Goal: Task Accomplishment & Management: Manage account settings

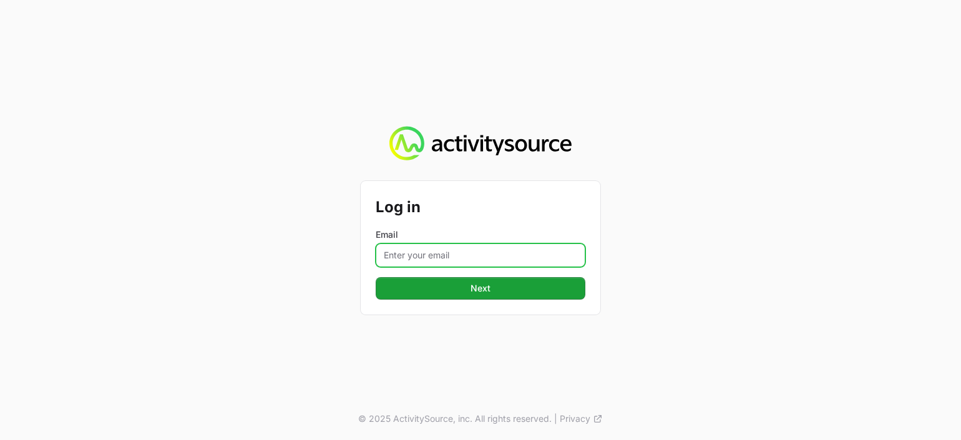
click at [465, 253] on input "Email" at bounding box center [481, 255] width 210 height 24
type input "dionne.wheeler@westcon.com"
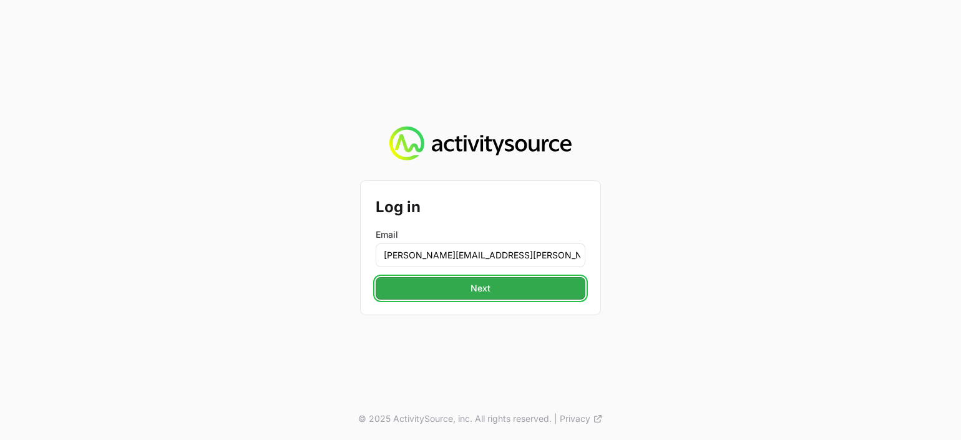
click at [470, 293] on button "Next" at bounding box center [481, 288] width 210 height 22
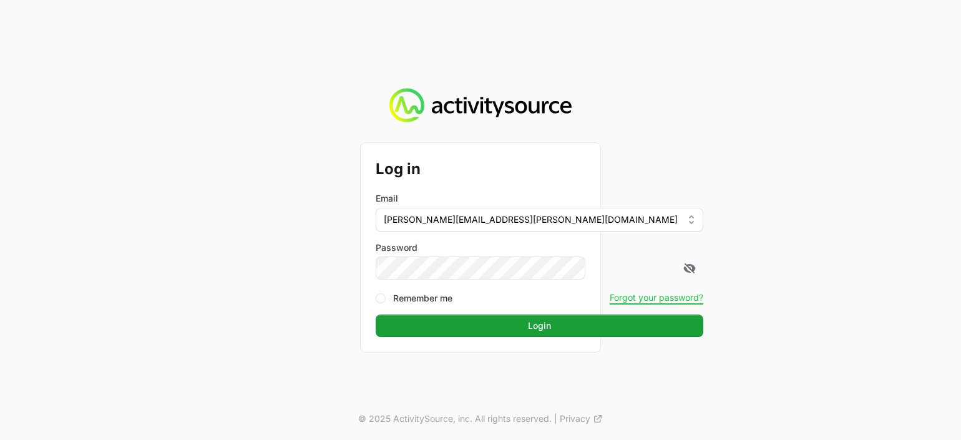
click at [376, 314] on button "Login" at bounding box center [539, 325] width 327 height 22
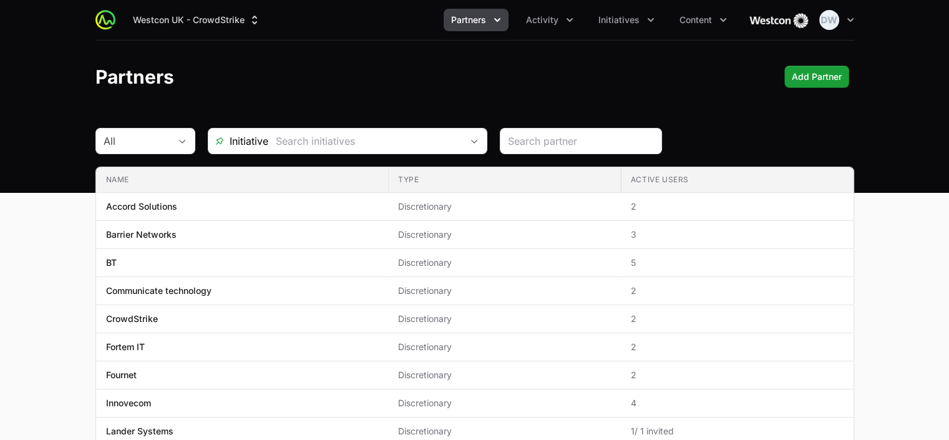
click at [496, 21] on icon "Partners menu" at bounding box center [497, 20] width 12 height 12
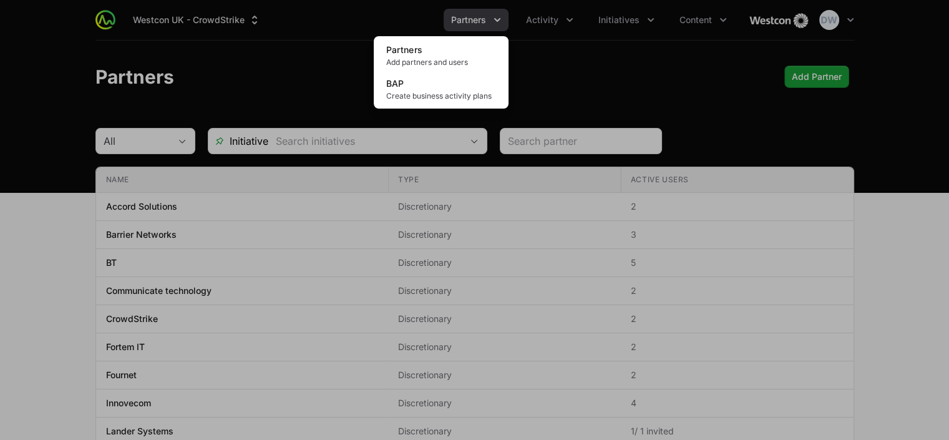
click at [853, 9] on div "Partners menu" at bounding box center [474, 220] width 949 height 440
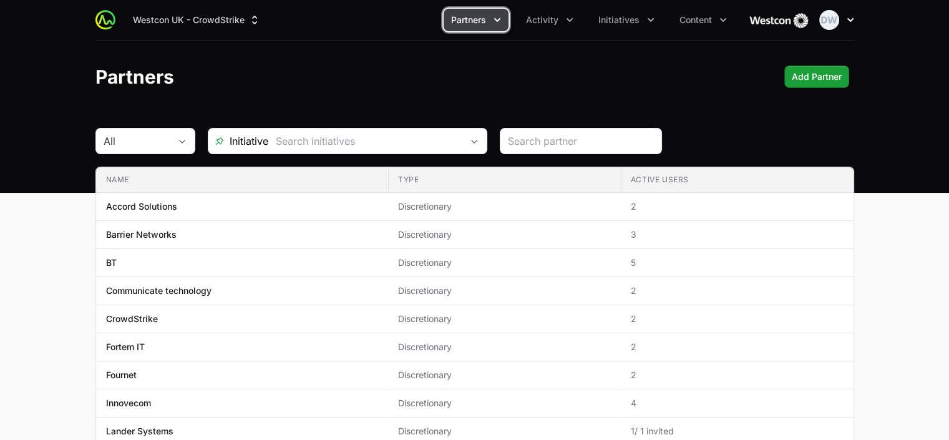
click at [852, 20] on icon "button" at bounding box center [850, 20] width 12 height 12
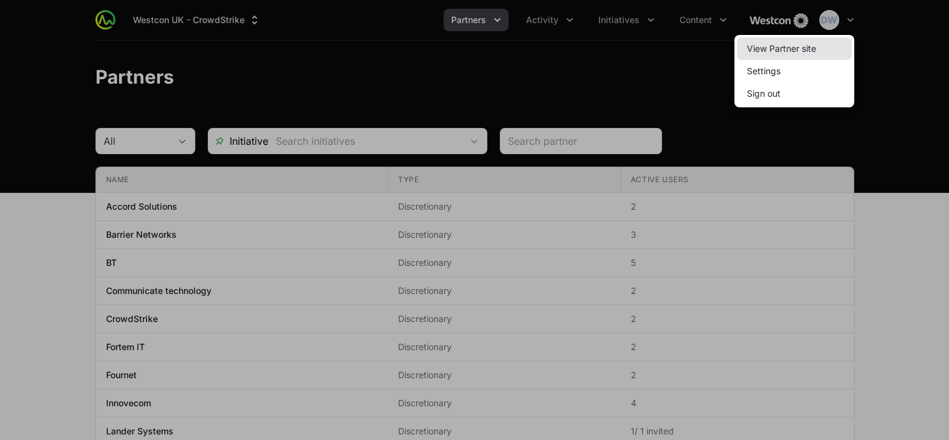
click at [782, 54] on link "View Partner site" at bounding box center [794, 48] width 115 height 22
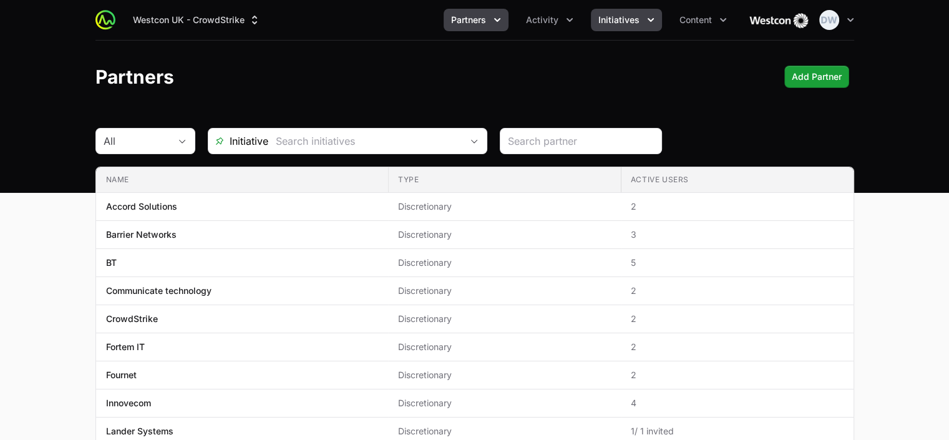
click at [609, 24] on span "Initiatives" at bounding box center [618, 20] width 41 height 12
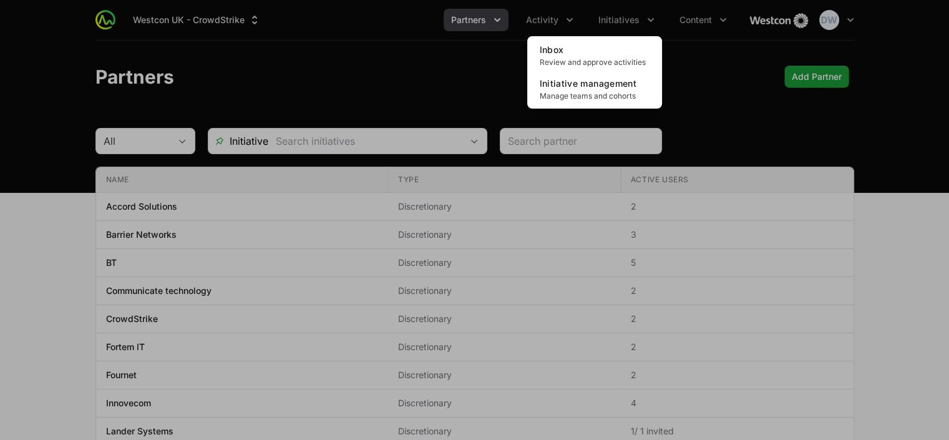
click at [571, 20] on div "Initiatives menu" at bounding box center [474, 220] width 949 height 440
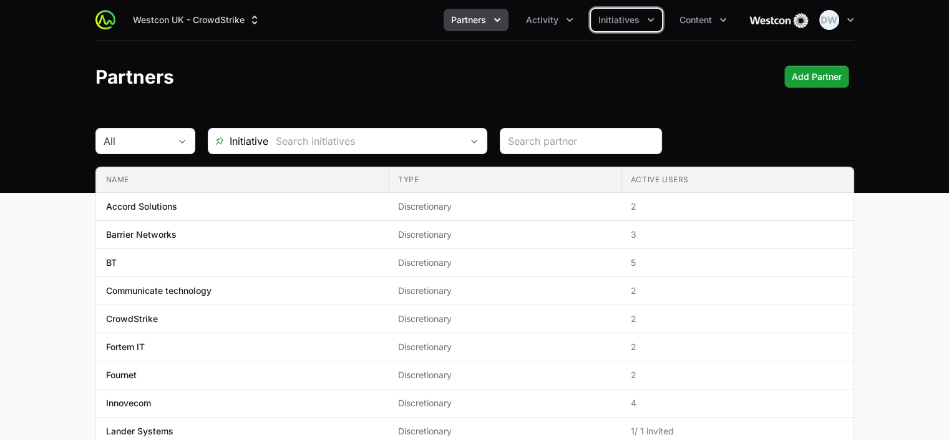
click at [571, 20] on icon "Activity menu" at bounding box center [569, 20] width 6 height 4
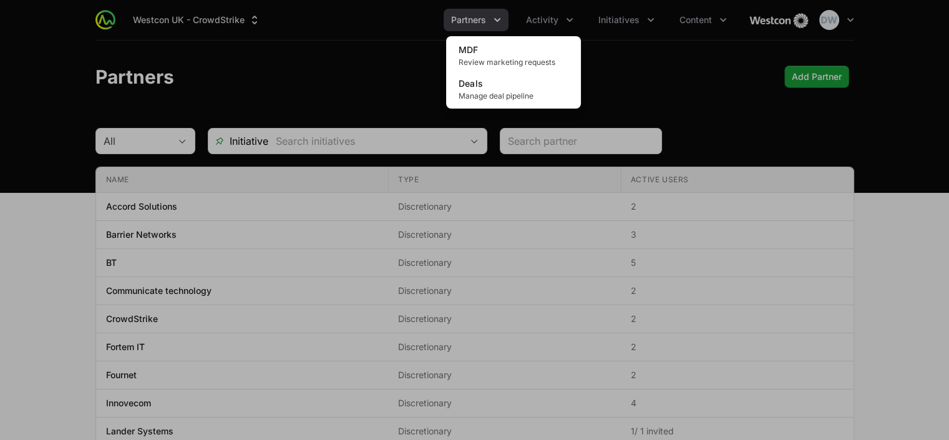
click at [620, 22] on div "Activity menu" at bounding box center [474, 220] width 949 height 440
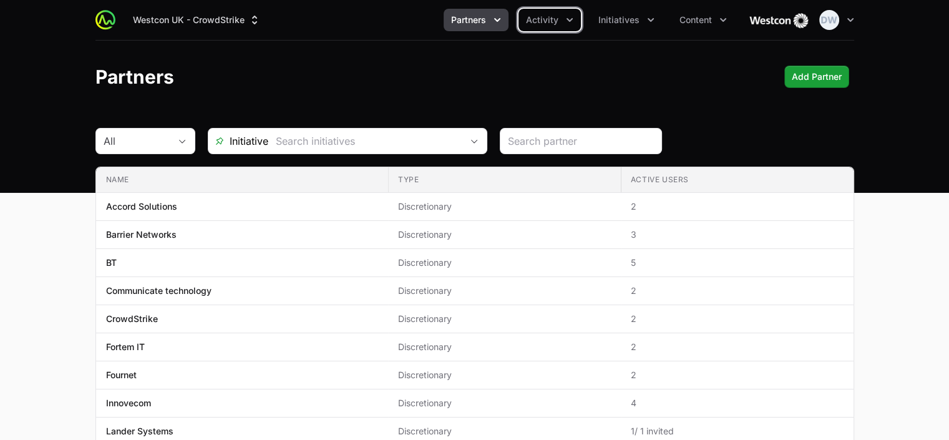
click at [620, 22] on span "Initiatives" at bounding box center [618, 20] width 41 height 12
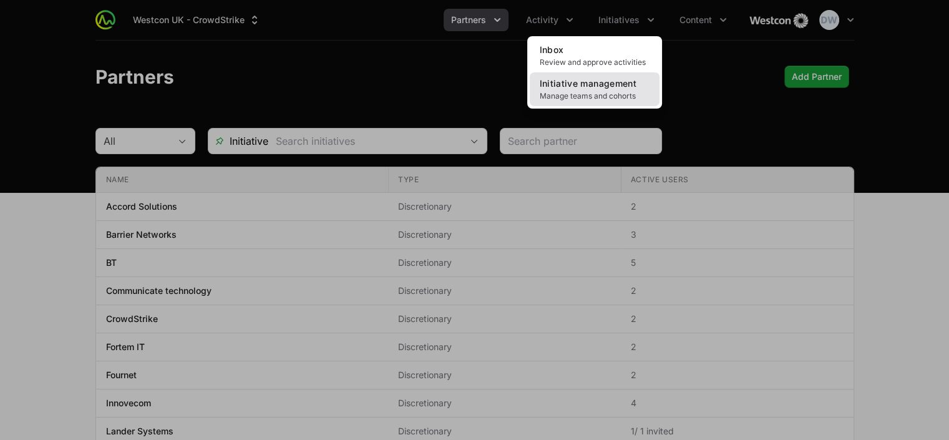
click at [592, 91] on span "Manage teams and cohorts" at bounding box center [595, 96] width 110 height 10
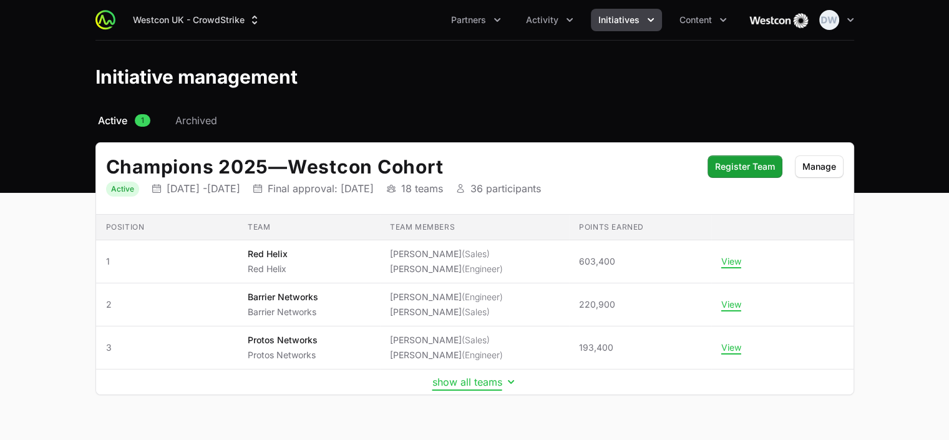
click at [473, 379] on button "show all teams" at bounding box center [474, 382] width 85 height 12
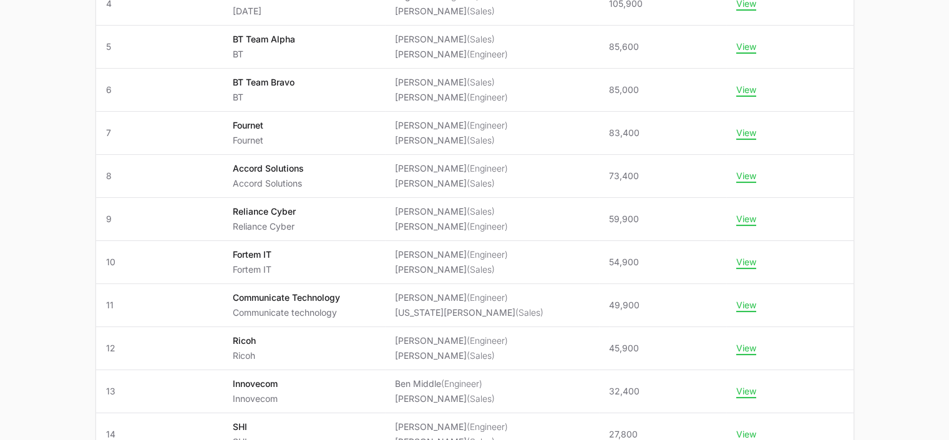
scroll to position [386, 0]
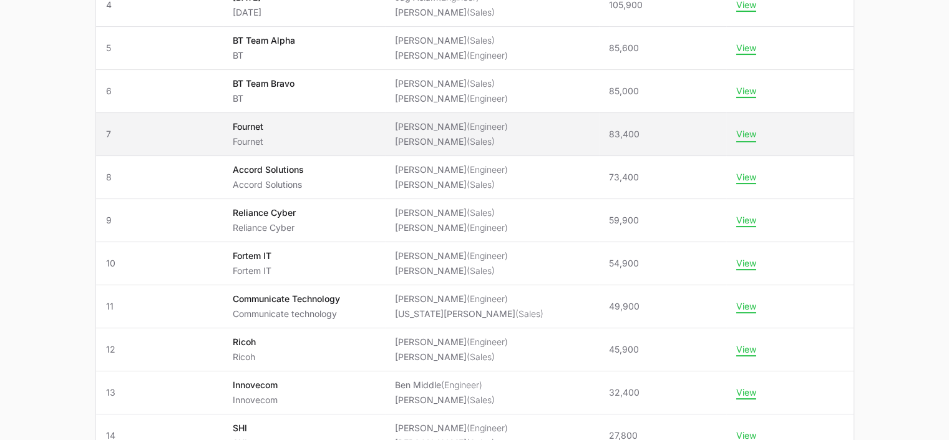
click at [739, 130] on button "View" at bounding box center [746, 134] width 20 height 11
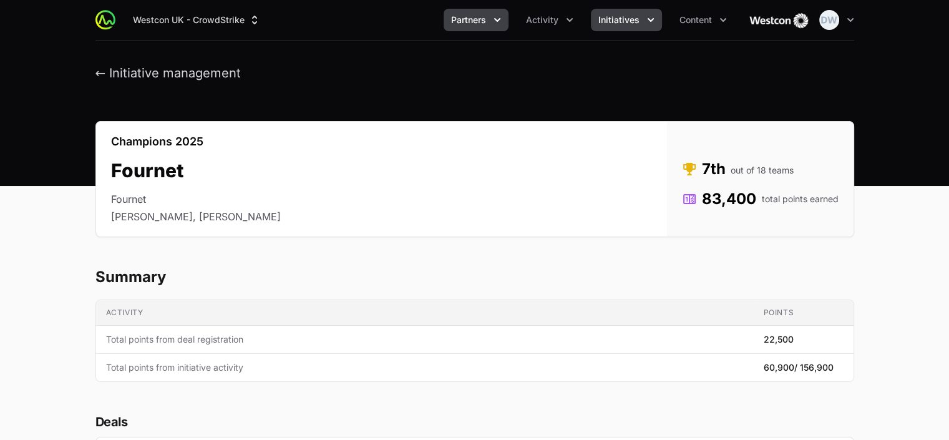
click at [499, 19] on icon "Partners menu" at bounding box center [497, 20] width 12 height 12
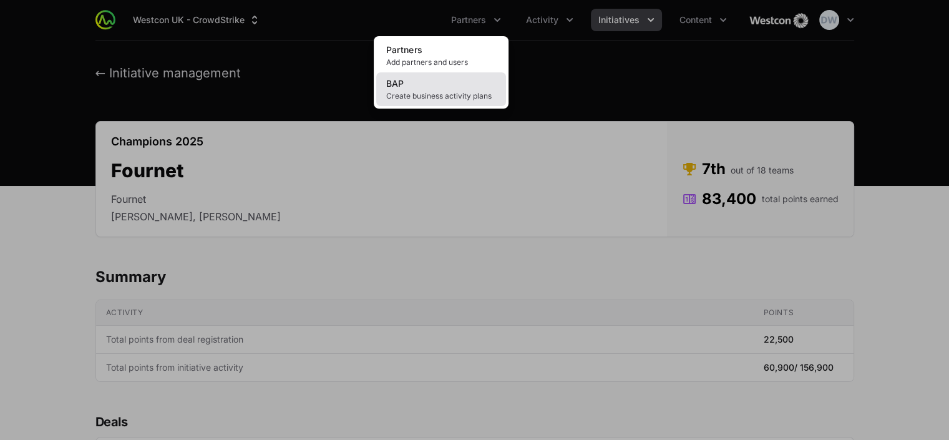
click at [421, 97] on span "Create business activity plans" at bounding box center [441, 96] width 110 height 10
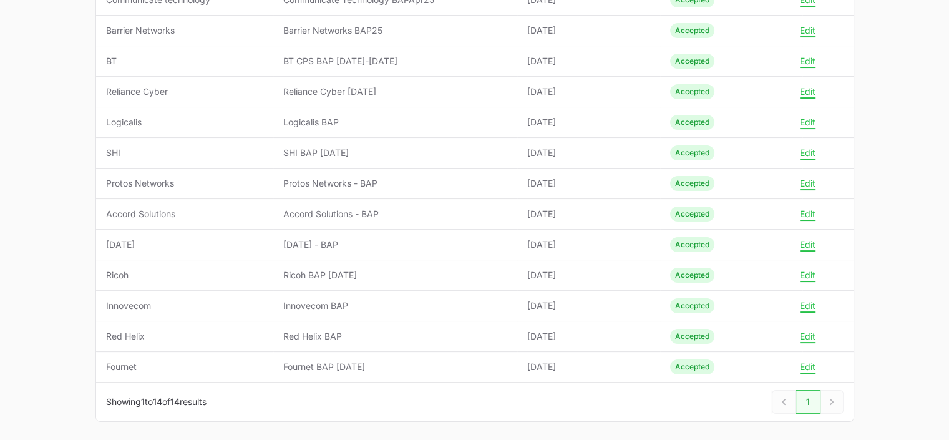
scroll to position [262, 0]
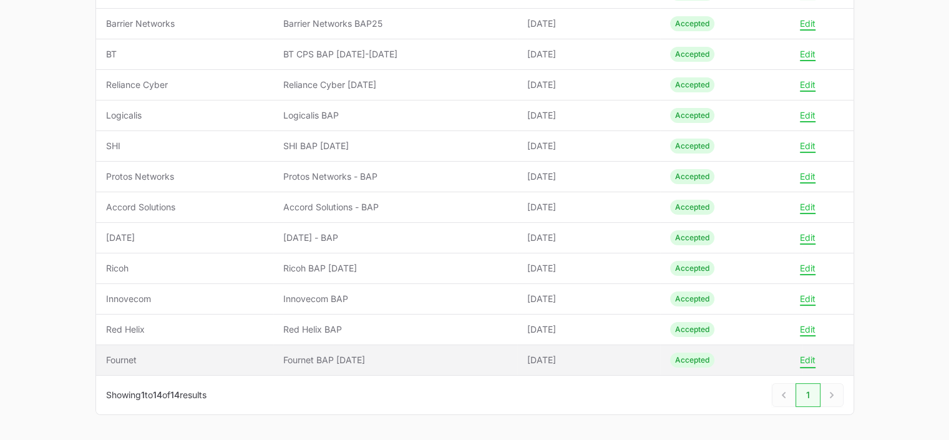
click at [811, 355] on button "Edit" at bounding box center [808, 359] width 16 height 11
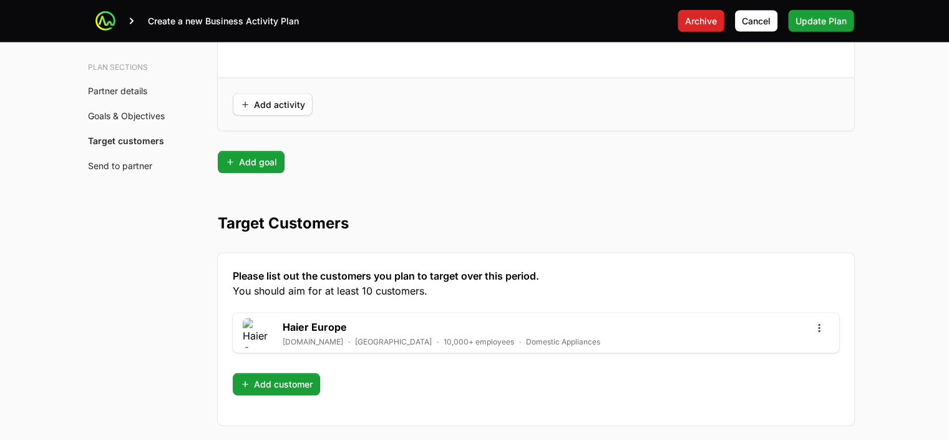
scroll to position [3374, 0]
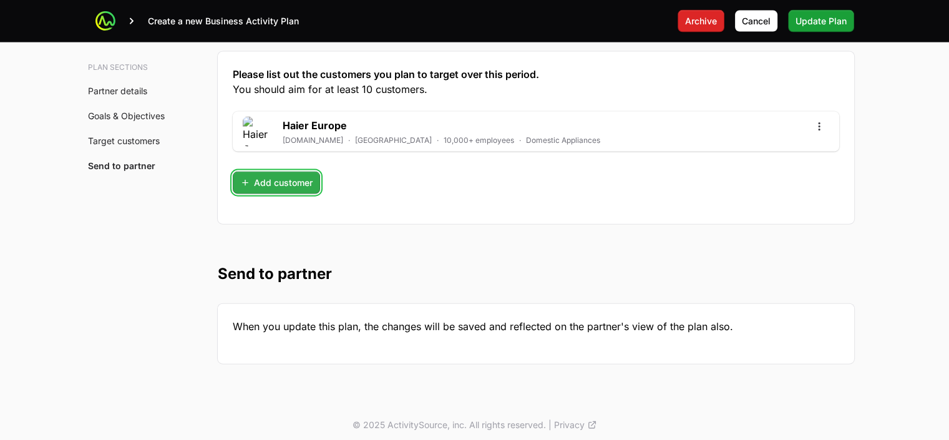
click at [298, 181] on span "Add customer" at bounding box center [276, 182] width 72 height 15
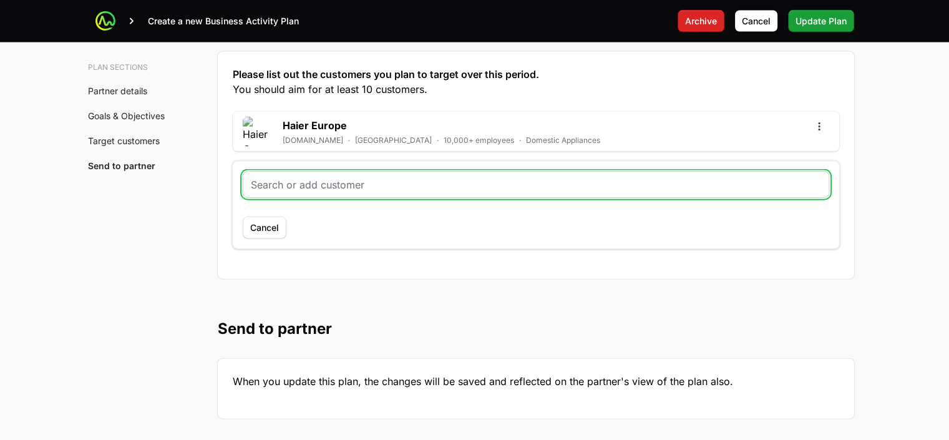
type input "{"
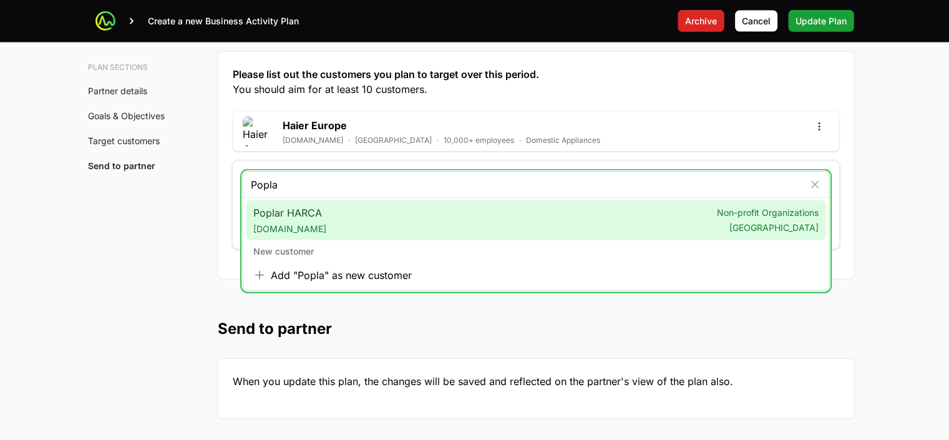
type input "Popla"
click at [318, 226] on span "poplarharca.co.uk" at bounding box center [289, 229] width 73 height 12
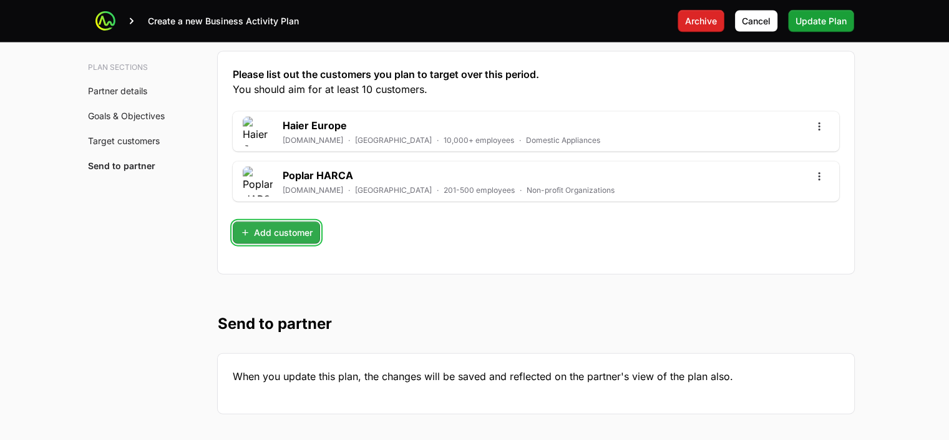
click at [297, 232] on span "Add customer" at bounding box center [276, 232] width 72 height 15
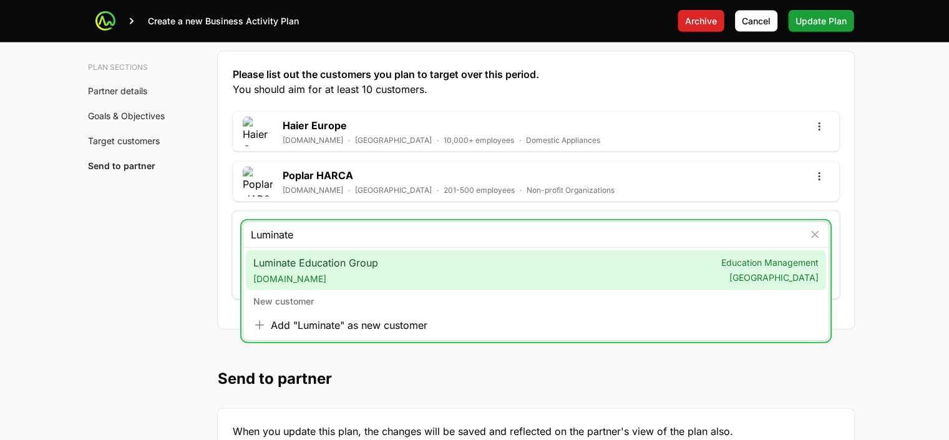
type input "Luminate"
click at [286, 273] on span "luminate.ac.uk" at bounding box center [315, 279] width 125 height 12
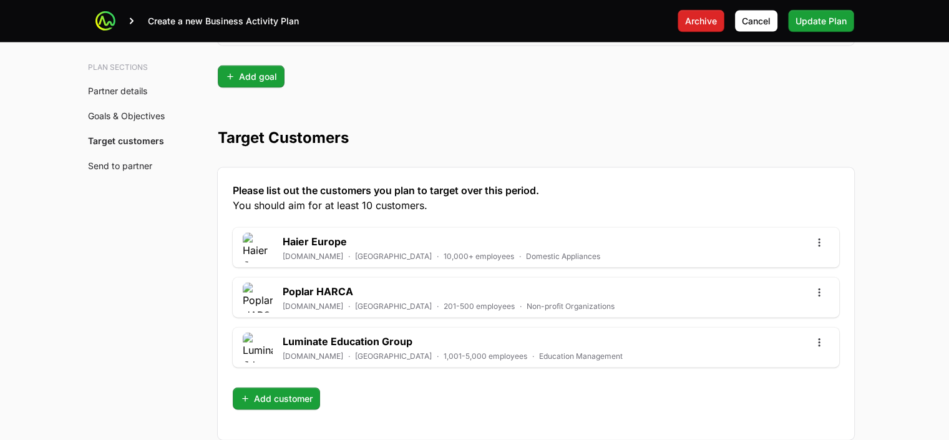
scroll to position [3344, 0]
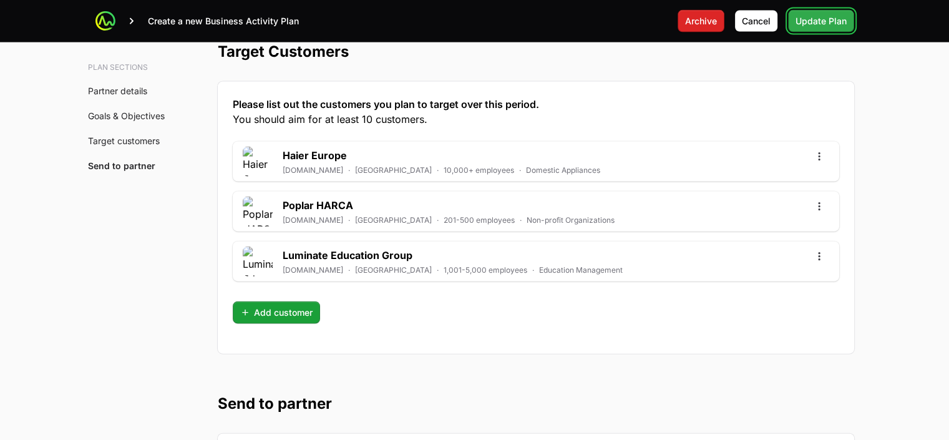
click at [818, 28] on span "Update Plan" at bounding box center [820, 21] width 51 height 15
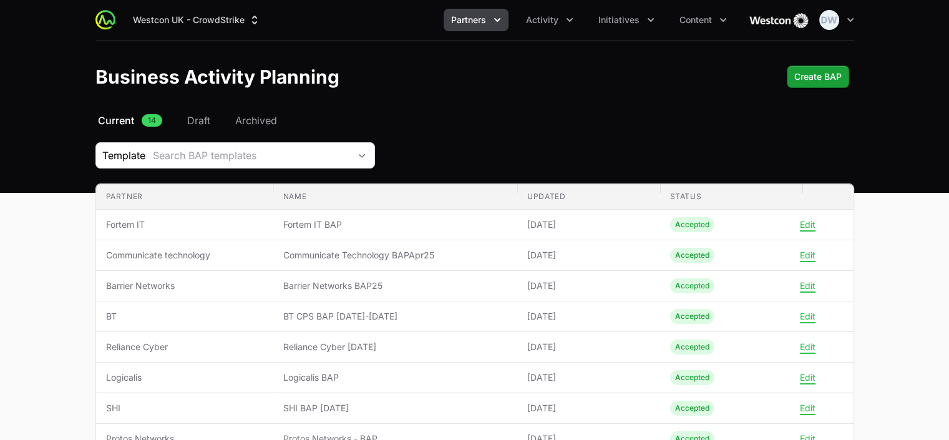
click at [491, 24] on button "Partners" at bounding box center [476, 20] width 65 height 22
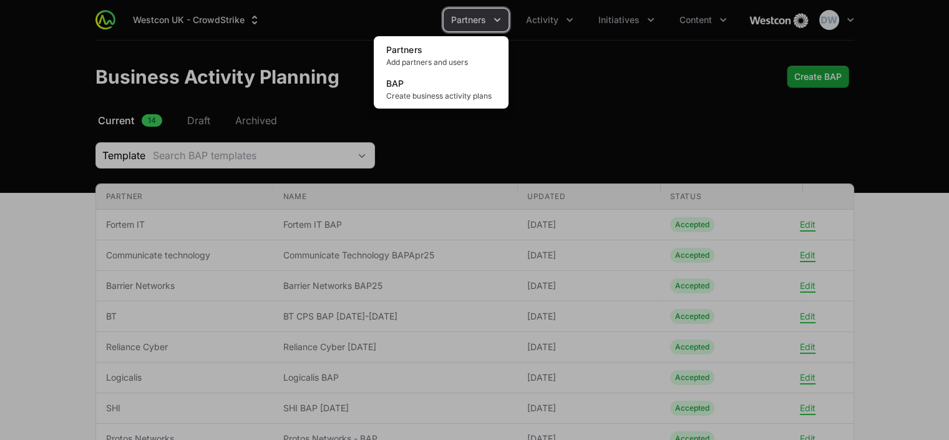
scroll to position [306, 0]
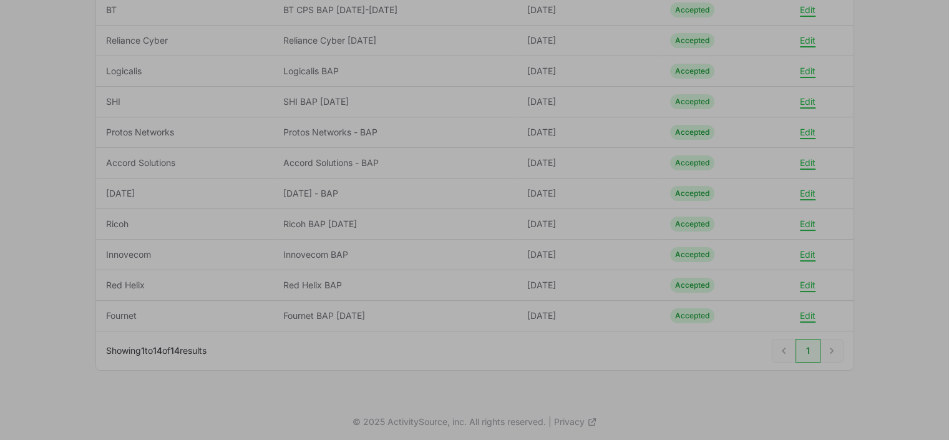
click at [809, 315] on div "Partners menu" at bounding box center [474, 220] width 949 height 440
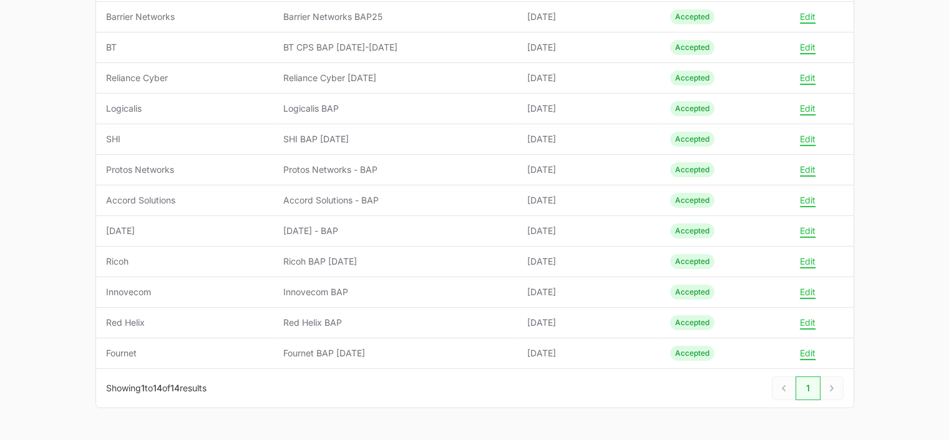
scroll to position [280, 0]
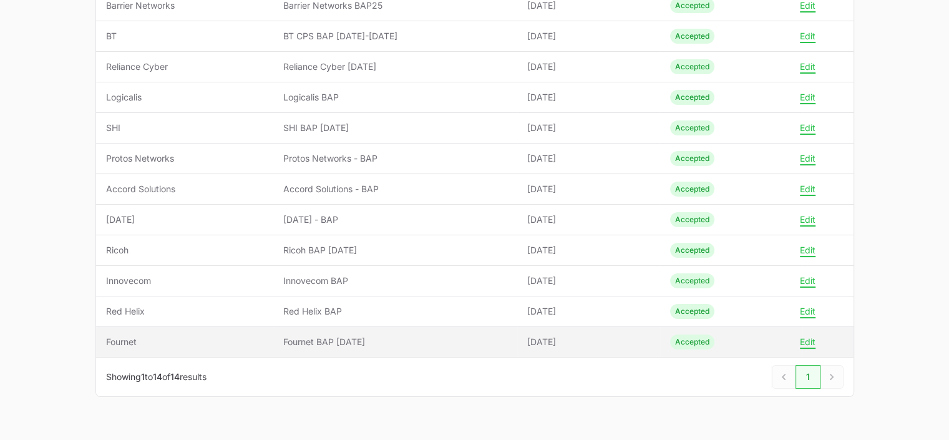
click at [799, 341] on td "Status Accepted" at bounding box center [731, 342] width 143 height 31
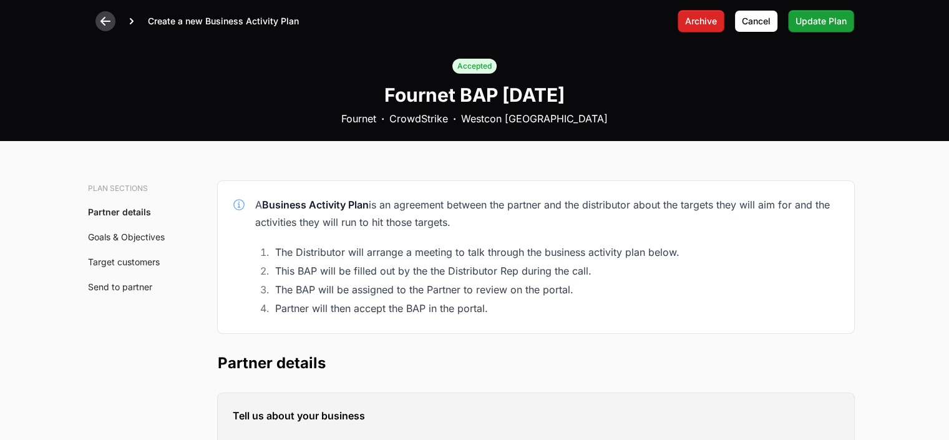
click at [102, 26] on icon at bounding box center [105, 21] width 12 height 12
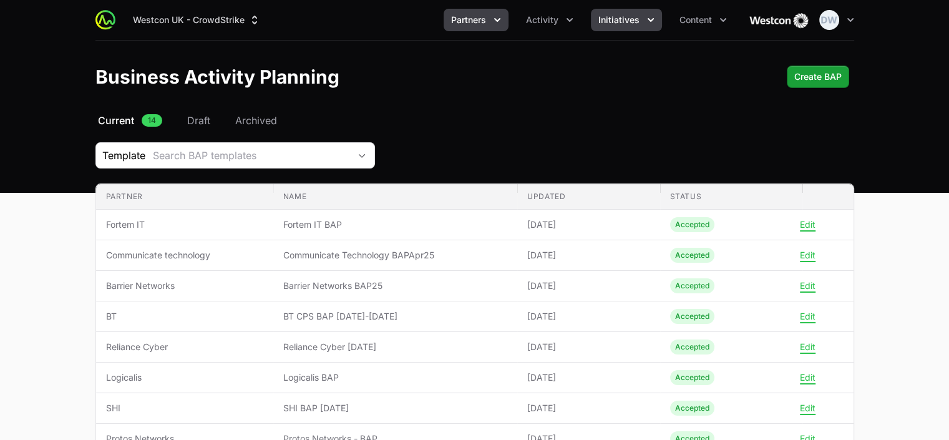
click at [646, 19] on icon "Initiatives menu" at bounding box center [650, 20] width 12 height 12
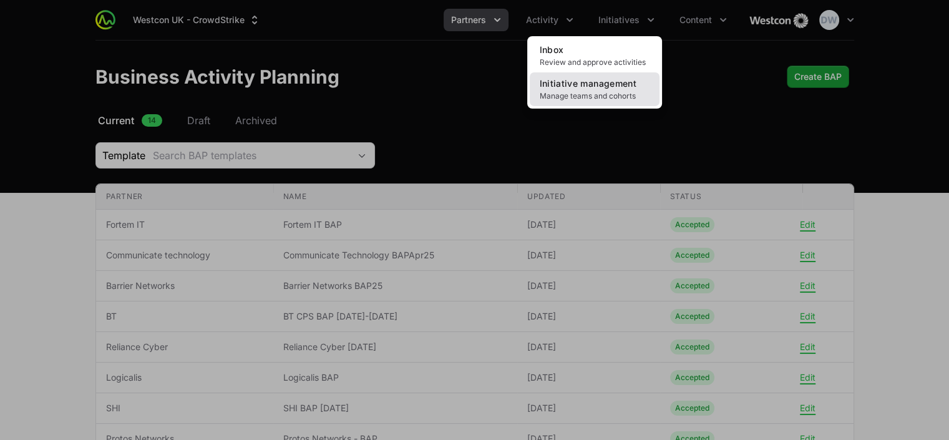
click at [563, 97] on span "Manage teams and cohorts" at bounding box center [595, 96] width 110 height 10
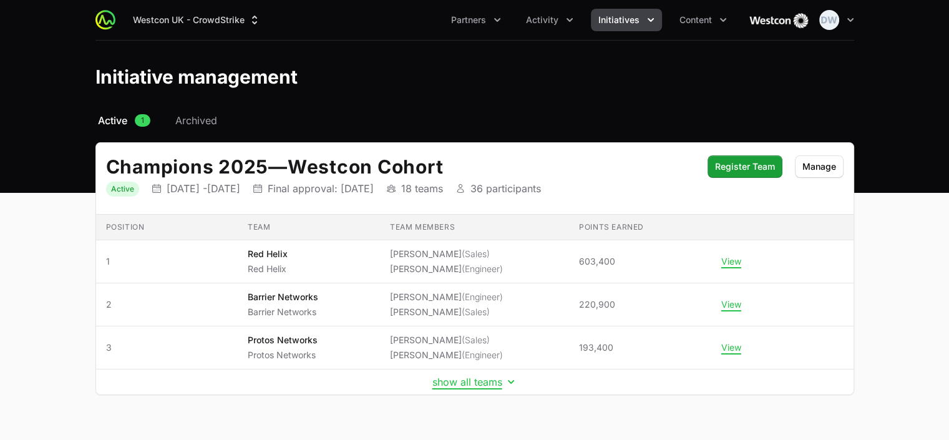
drag, startPoint x: 946, startPoint y: 157, endPoint x: 945, endPoint y: 241, distance: 84.2
click at [945, 241] on main "Select a tab Active Archived Active 1 Archived Champions 2025 — Westcon Cohort …" at bounding box center [474, 269] width 949 height 312
click at [465, 383] on button "show all teams" at bounding box center [474, 382] width 85 height 12
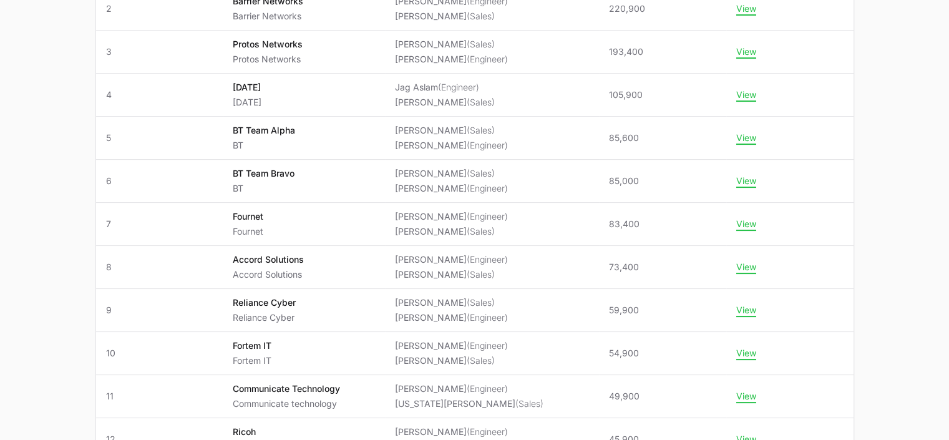
scroll to position [298, 0]
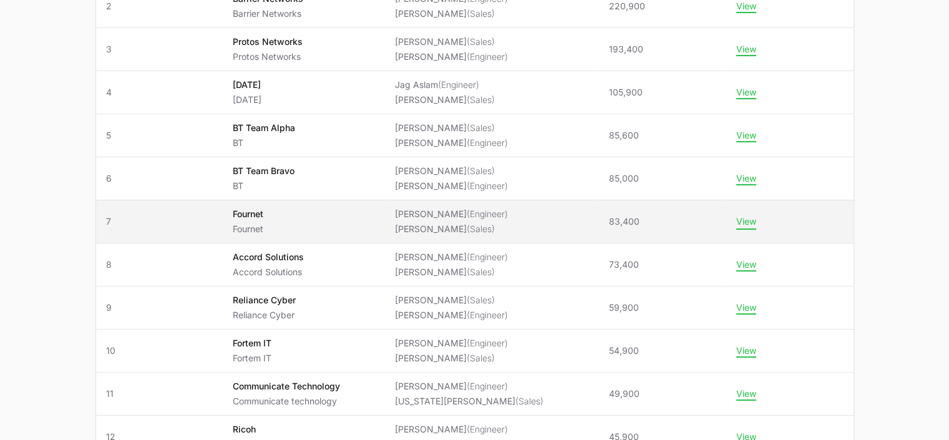
click at [739, 218] on button "View" at bounding box center [746, 221] width 20 height 11
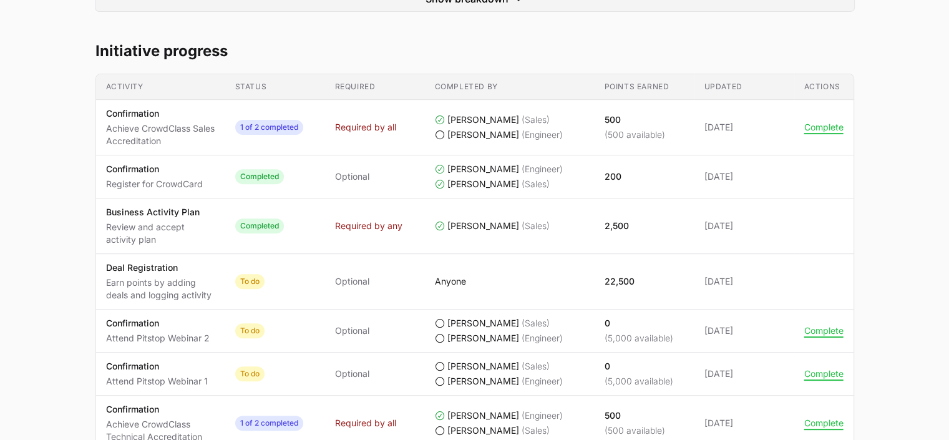
scroll to position [592, 0]
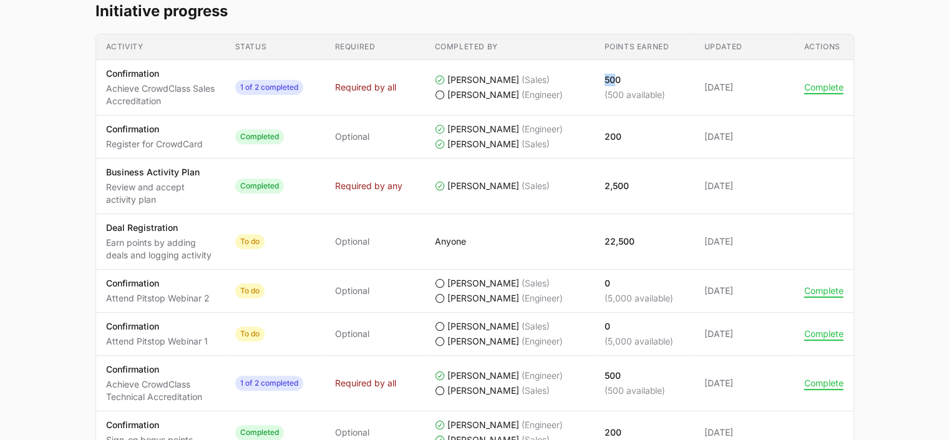
drag, startPoint x: 599, startPoint y: 80, endPoint x: 616, endPoint y: 78, distance: 17.0
click at [616, 78] on td "Points earned 500 (500 available)" at bounding box center [644, 88] width 100 height 56
click at [630, 81] on p "500" at bounding box center [634, 80] width 61 height 12
click at [643, 165] on td "Points earned 2,500" at bounding box center [644, 186] width 100 height 56
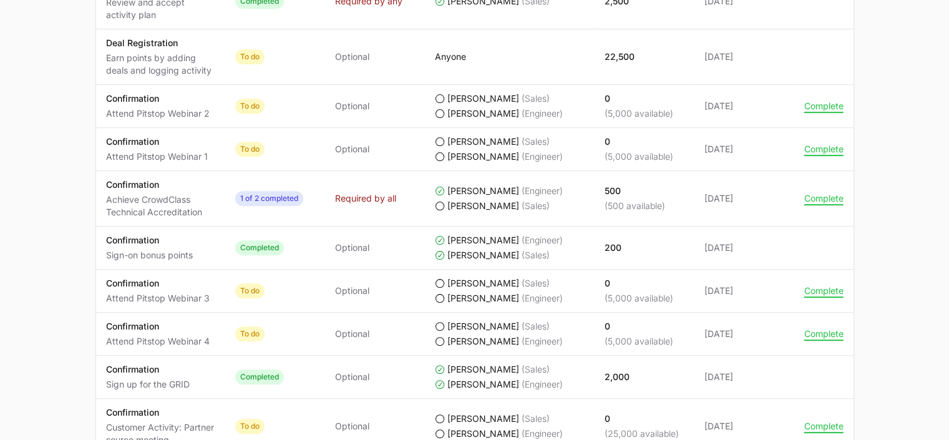
scroll to position [779, 0]
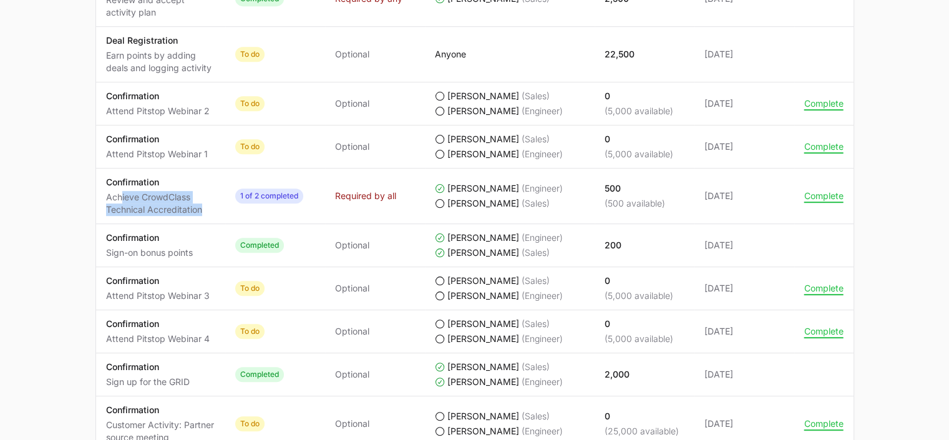
drag, startPoint x: 204, startPoint y: 209, endPoint x: 121, endPoint y: 196, distance: 83.9
click at [121, 196] on p "Achieve CrowdClass Technical Accreditation" at bounding box center [160, 203] width 109 height 25
drag, startPoint x: 121, startPoint y: 196, endPoint x: 140, endPoint y: 195, distance: 18.8
click at [140, 195] on p "Achieve CrowdClass Technical Accreditation" at bounding box center [160, 203] width 109 height 25
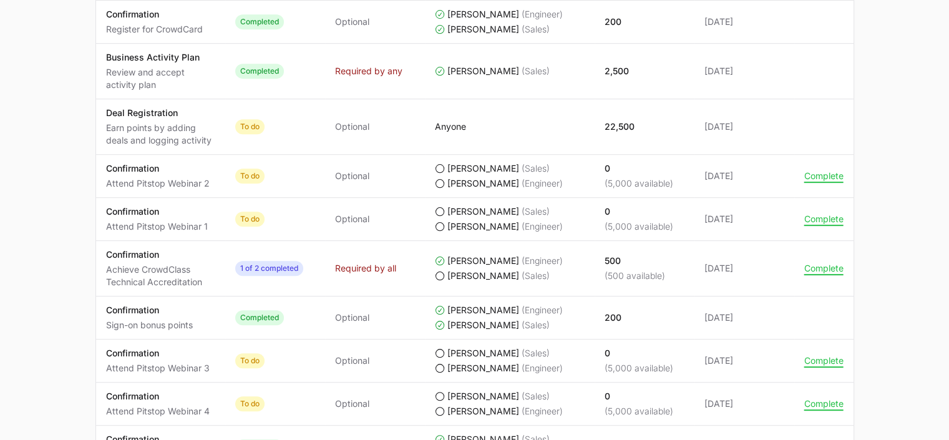
scroll to position [717, 0]
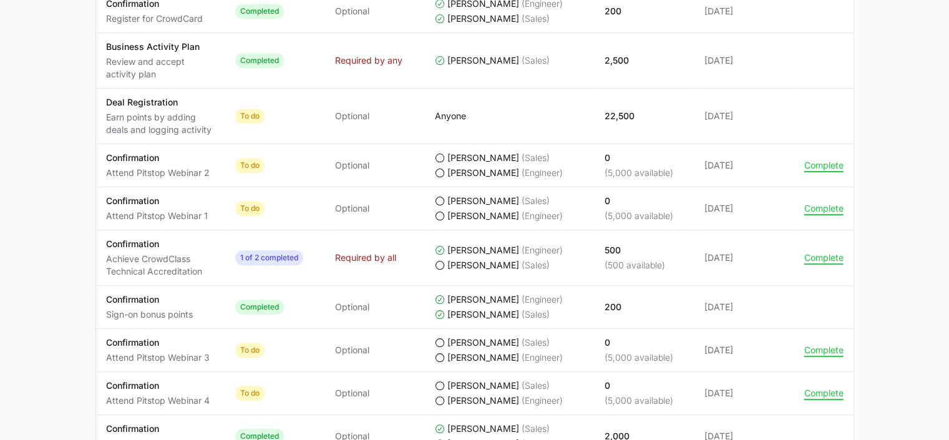
drag, startPoint x: 676, startPoint y: 168, endPoint x: 604, endPoint y: 172, distance: 71.8
click at [604, 172] on span "0 (5,000 available)" at bounding box center [644, 165] width 80 height 27
click at [601, 168] on td "Points earned 0 (5,000 available)" at bounding box center [644, 165] width 100 height 43
click at [633, 214] on p "(5,000 available)" at bounding box center [638, 216] width 69 height 12
drag, startPoint x: 677, startPoint y: 213, endPoint x: 599, endPoint y: 215, distance: 78.6
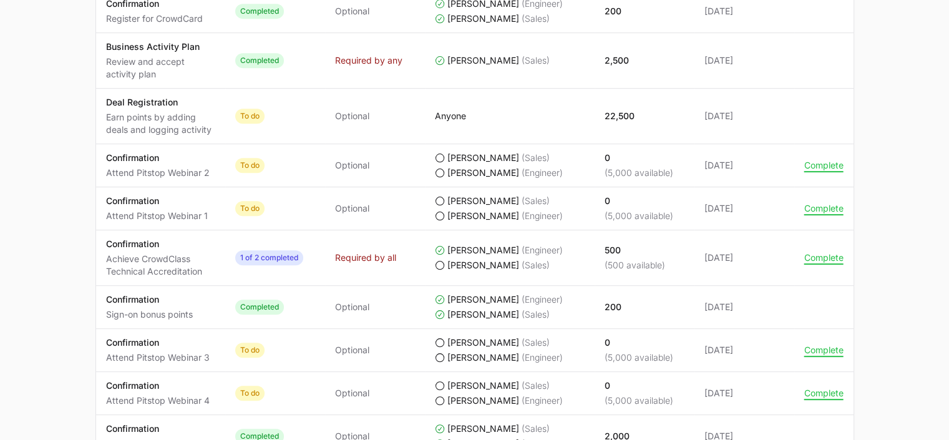
click at [599, 215] on td "Points earned 0 (5,000 available)" at bounding box center [644, 208] width 100 height 43
drag, startPoint x: 599, startPoint y: 215, endPoint x: 616, endPoint y: 215, distance: 17.5
click at [616, 215] on p "(5,000 available)" at bounding box center [638, 216] width 69 height 12
drag, startPoint x: 672, startPoint y: 168, endPoint x: 600, endPoint y: 170, distance: 72.4
click at [600, 170] on td "Points earned 0 (5,000 available)" at bounding box center [644, 165] width 100 height 43
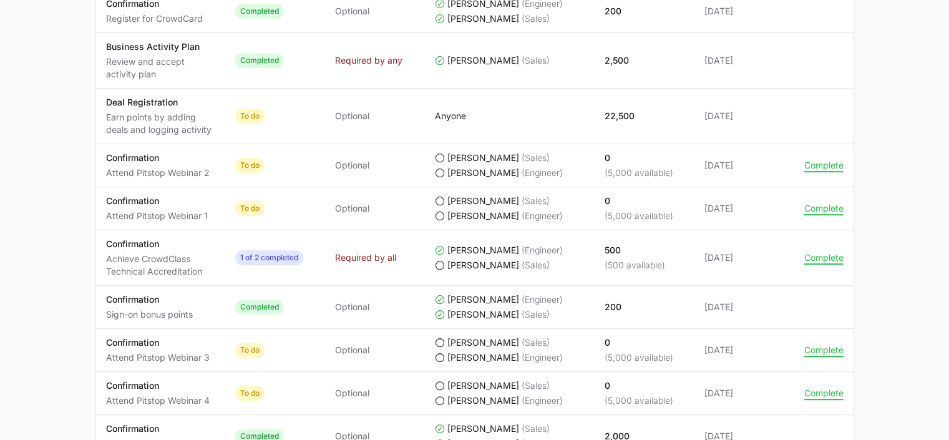
click at [916, 131] on main "Champions 2025 Fournet Fournet Steve Price, Kevin Prone Status Rank 7th out of …" at bounding box center [474, 168] width 949 height 1528
drag, startPoint x: 609, startPoint y: 171, endPoint x: 659, endPoint y: 175, distance: 50.0
click at [659, 175] on p "(5,000 available)" at bounding box center [638, 173] width 69 height 12
drag, startPoint x: 659, startPoint y: 175, endPoint x: 652, endPoint y: 173, distance: 7.7
click at [652, 173] on p "(5,000 available)" at bounding box center [638, 173] width 69 height 12
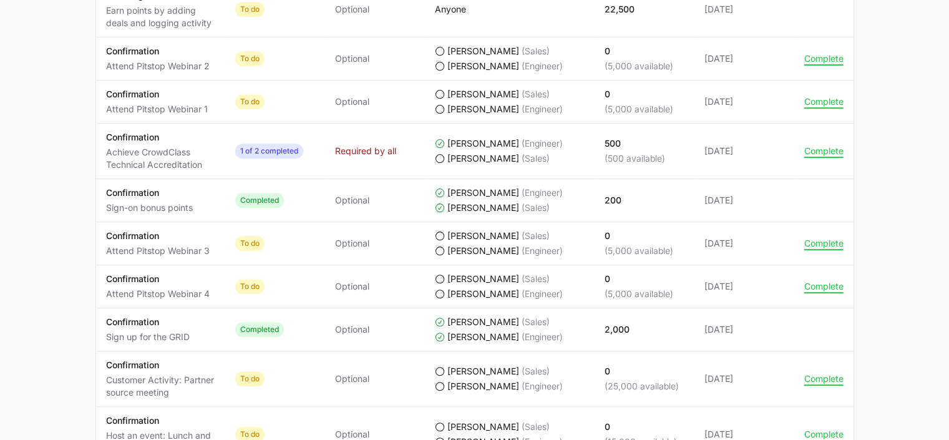
scroll to position [800, 0]
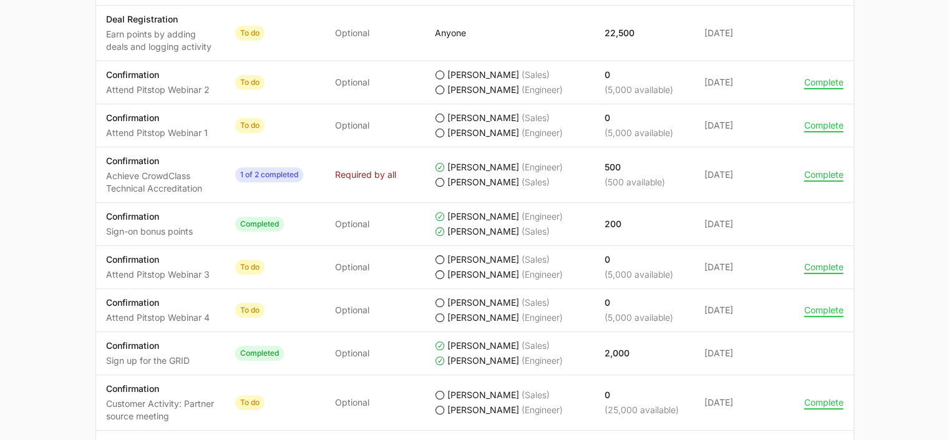
drag, startPoint x: 630, startPoint y: 132, endPoint x: 581, endPoint y: 127, distance: 49.6
click at [581, 127] on tr "Activity Confirmation Attend Pitstop Webinar 1 Status To do Required Optional C…" at bounding box center [474, 125] width 757 height 43
drag, startPoint x: 581, startPoint y: 127, endPoint x: 639, endPoint y: 117, distance: 59.5
click at [639, 117] on p "0" at bounding box center [638, 118] width 69 height 12
click at [625, 84] on p "(5,000 available)" at bounding box center [638, 90] width 69 height 12
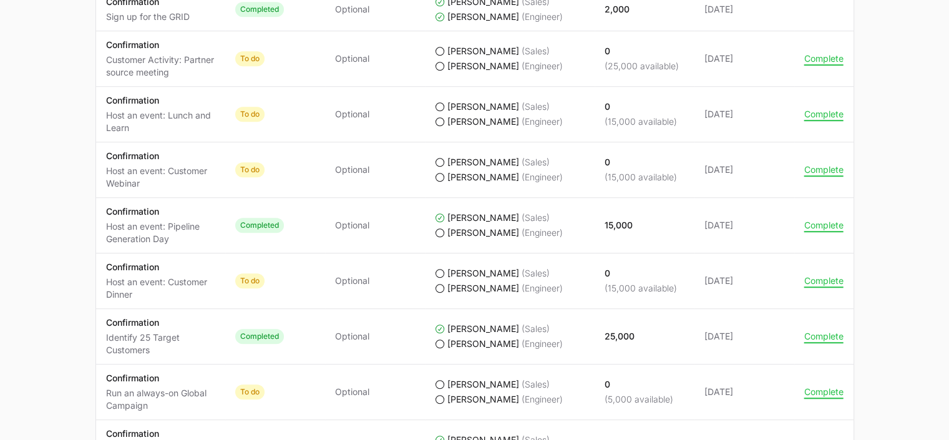
scroll to position [1148, 0]
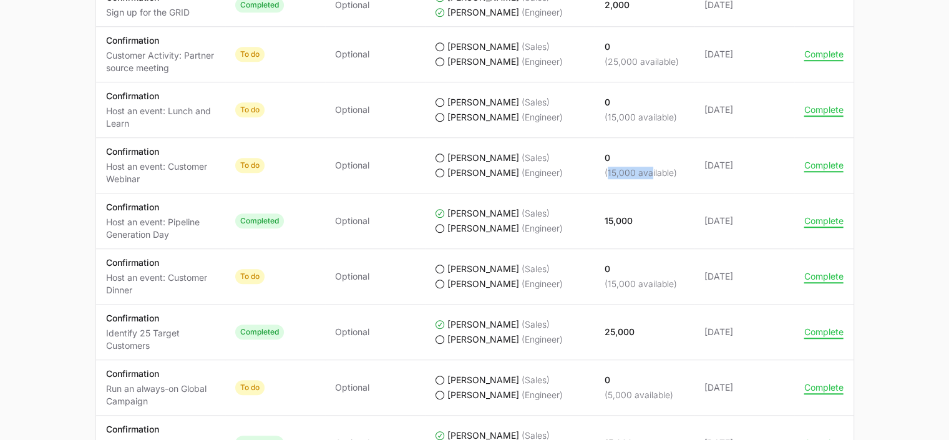
drag, startPoint x: 646, startPoint y: 171, endPoint x: 604, endPoint y: 168, distance: 42.5
click at [604, 168] on p "(15,000 available)" at bounding box center [640, 173] width 72 height 12
drag, startPoint x: 604, startPoint y: 168, endPoint x: 626, endPoint y: 173, distance: 23.0
click at [626, 173] on p "(15,000 available)" at bounding box center [640, 173] width 72 height 12
click at [636, 170] on p "(15,000 available)" at bounding box center [640, 173] width 72 height 12
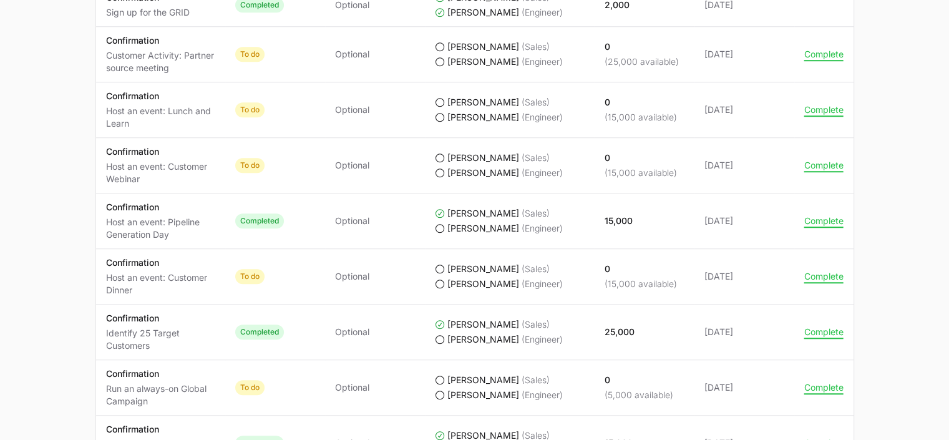
scroll to position [1248, 0]
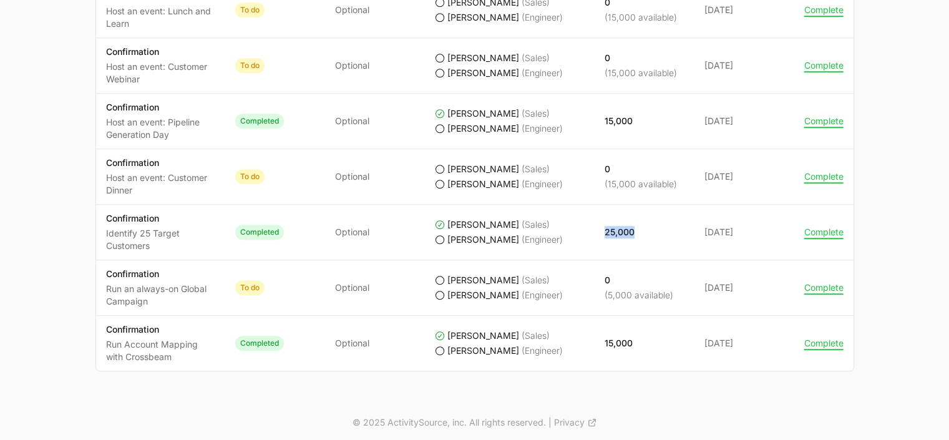
drag, startPoint x: 599, startPoint y: 233, endPoint x: 633, endPoint y: 230, distance: 34.5
click at [633, 230] on td "Points earned 25,000" at bounding box center [644, 233] width 100 height 56
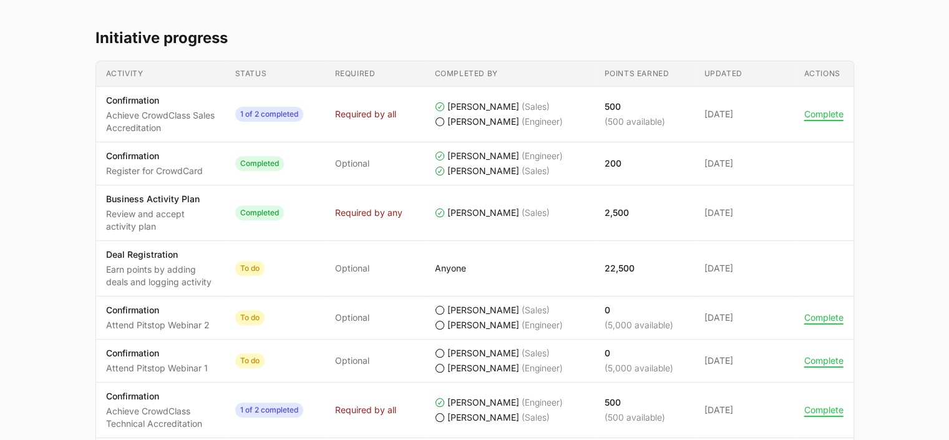
scroll to position [0, 0]
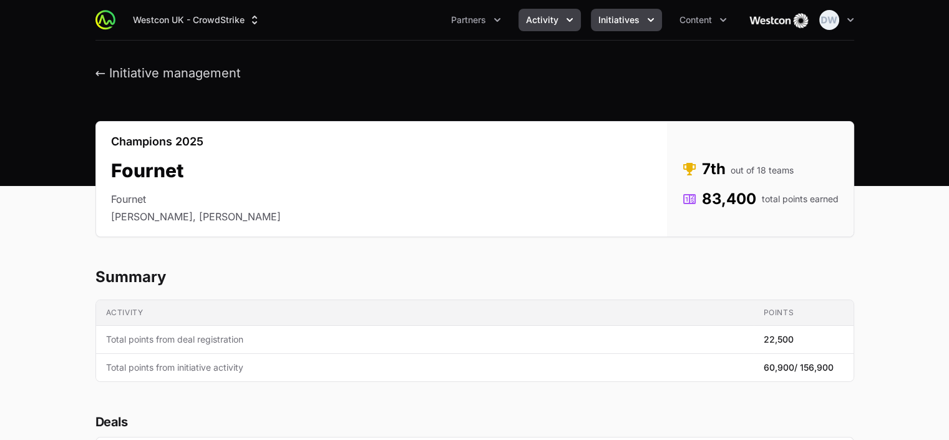
click at [551, 16] on span "Activity" at bounding box center [542, 20] width 32 height 12
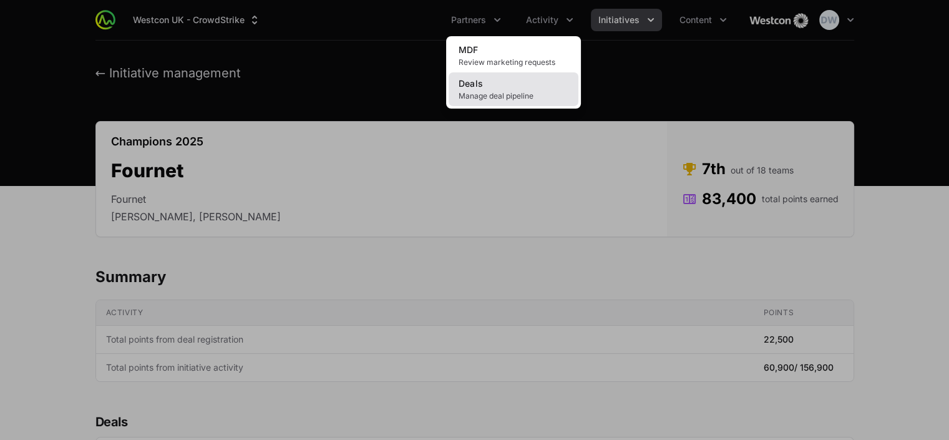
click at [485, 97] on span "Manage deal pipeline" at bounding box center [513, 96] width 110 height 10
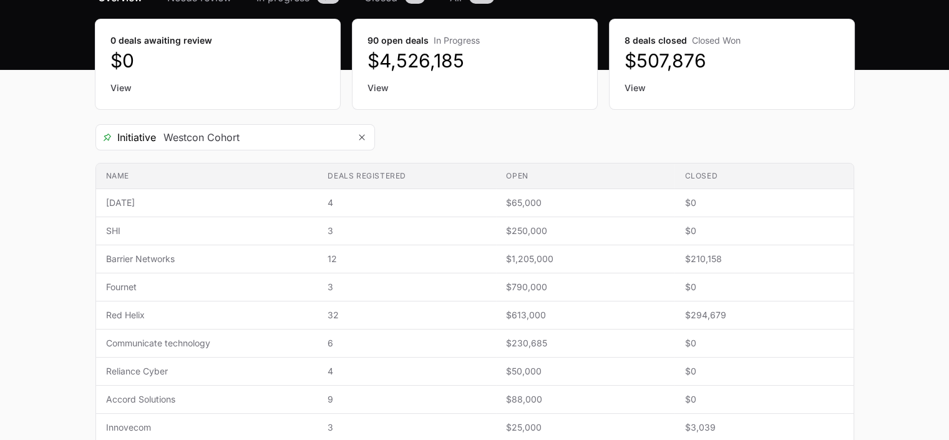
scroll to position [139, 0]
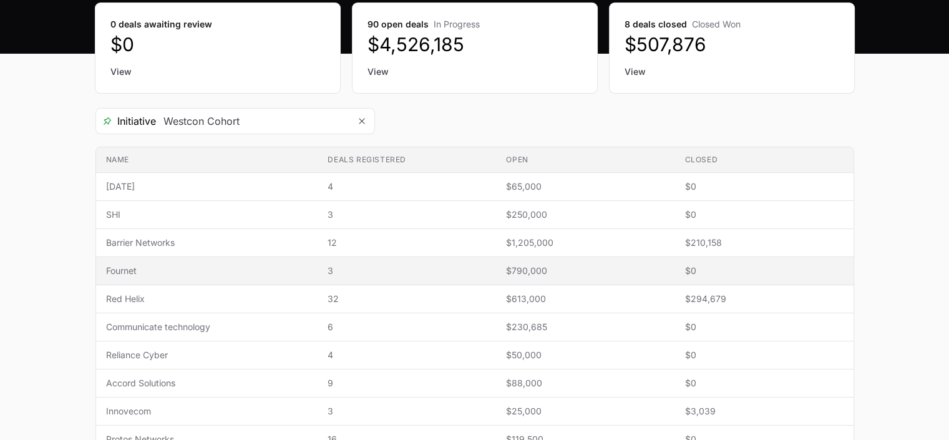
click at [153, 268] on span "Fournet" at bounding box center [207, 270] width 202 height 12
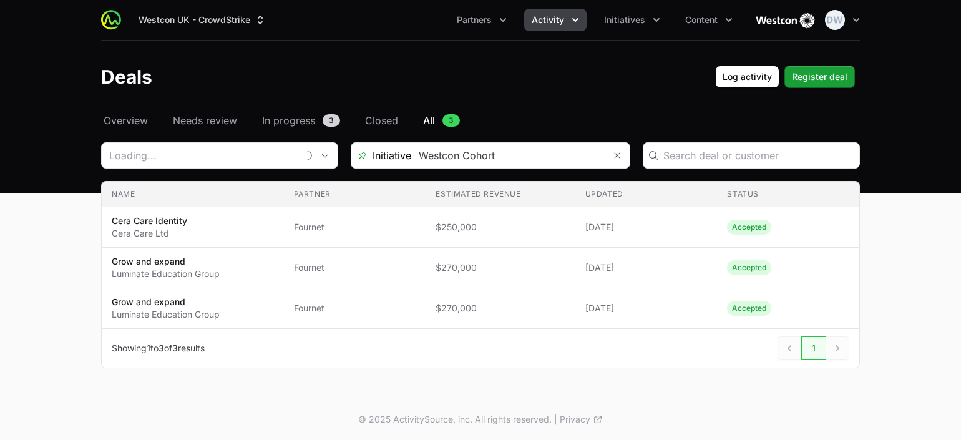
type input "Fournet"
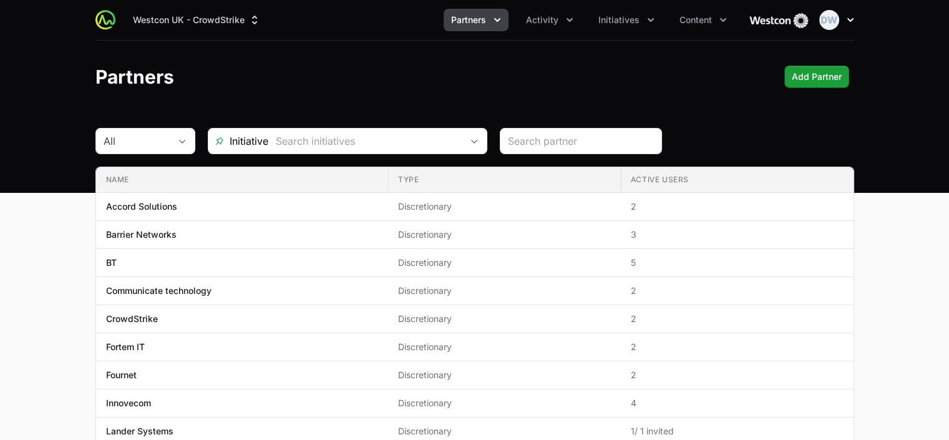
click at [851, 24] on icon "button" at bounding box center [850, 20] width 12 height 12
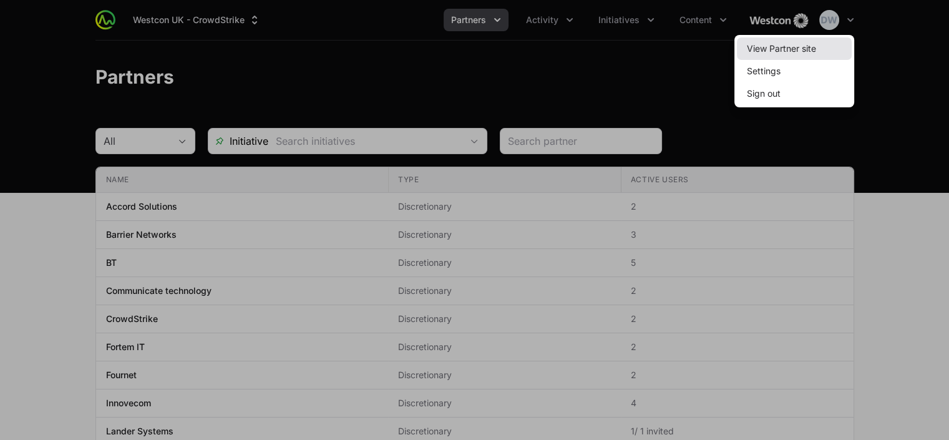
click at [780, 53] on link "View Partner site" at bounding box center [794, 48] width 115 height 22
